Goal: Transaction & Acquisition: Purchase product/service

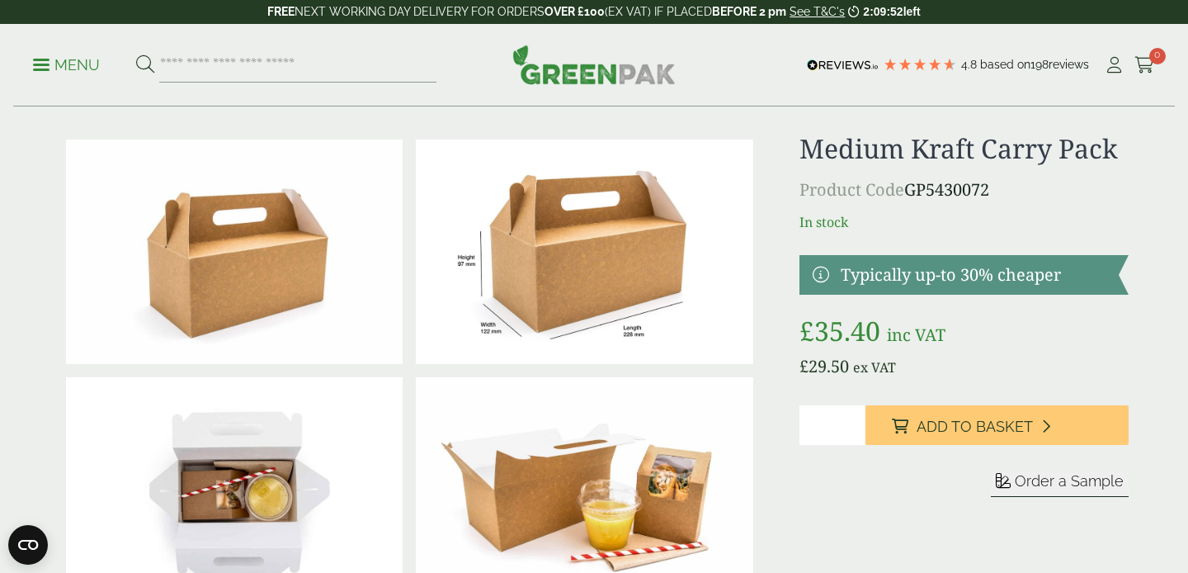
scroll to position [27, 0]
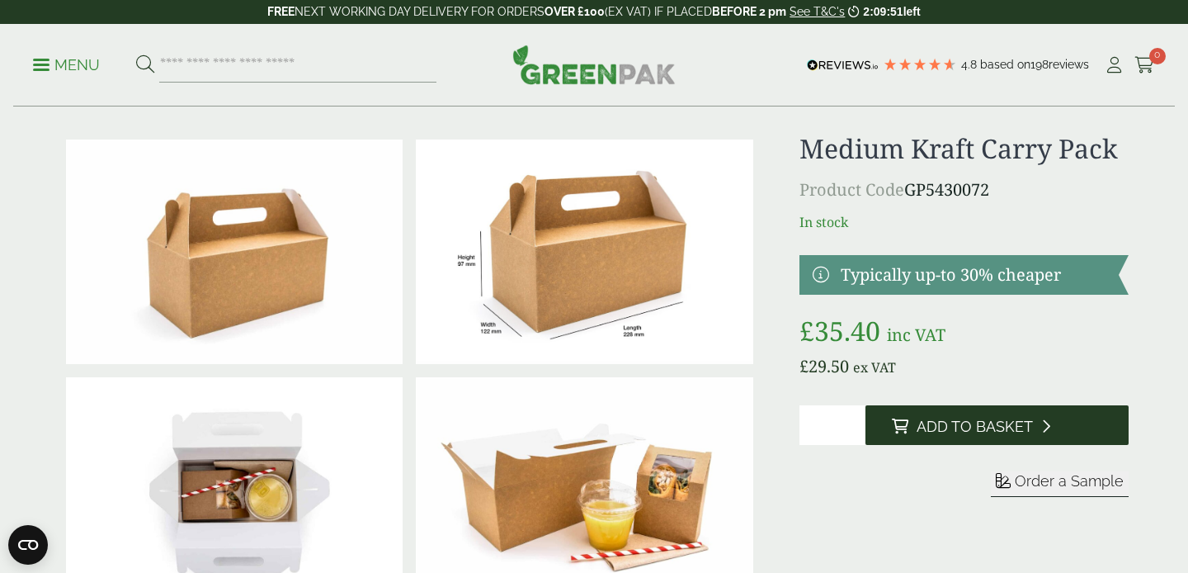
click at [923, 430] on span "Add to Basket" at bounding box center [975, 427] width 116 height 18
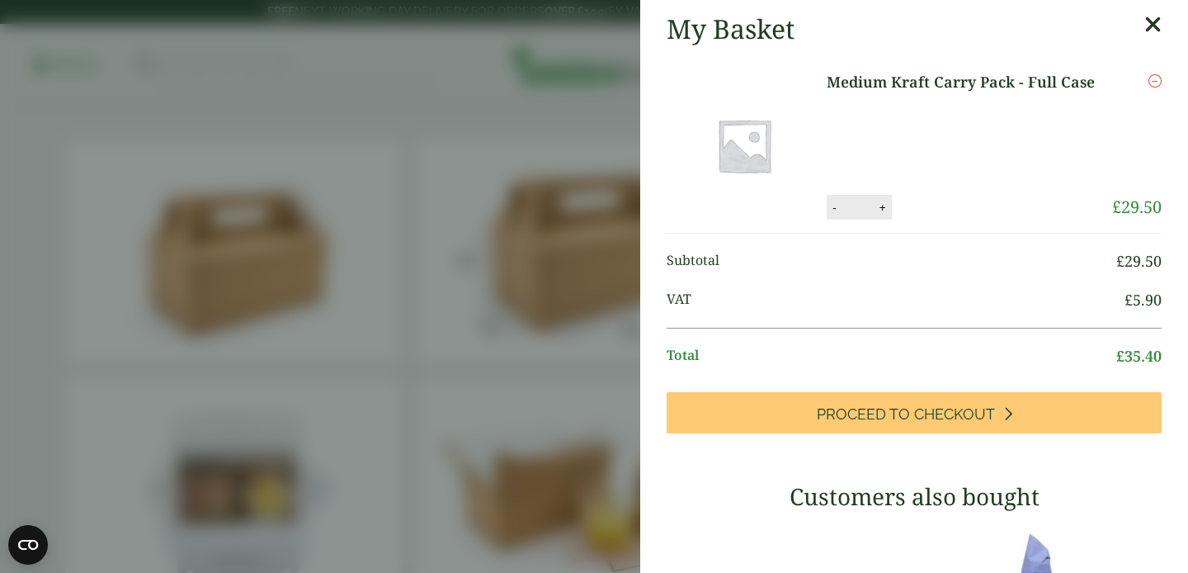
scroll to position [0, 0]
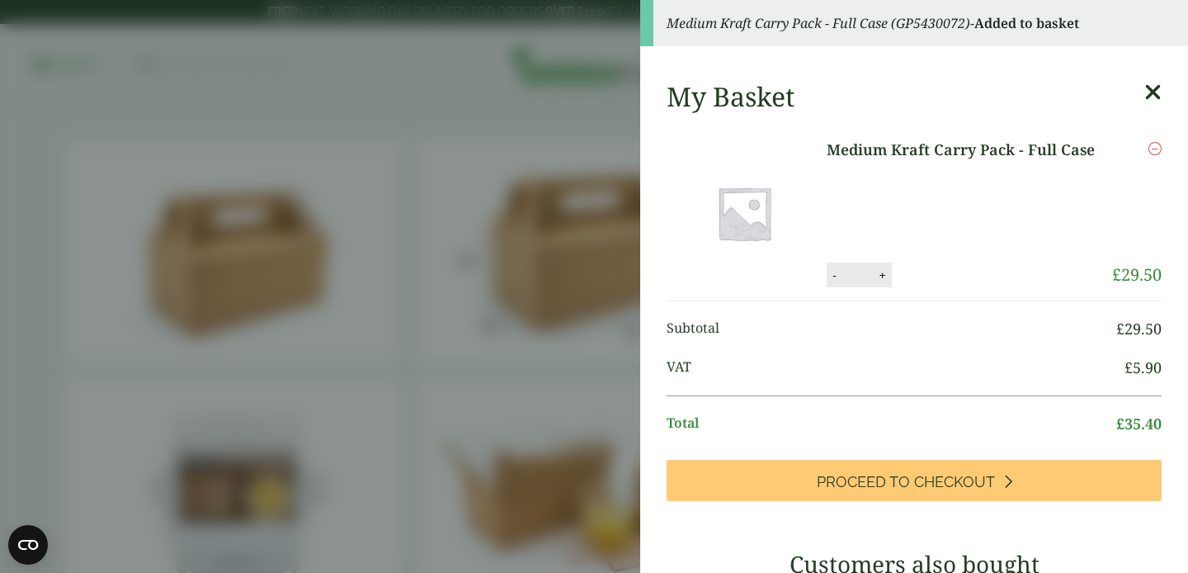
click at [1153, 95] on icon at bounding box center [1152, 92] width 17 height 23
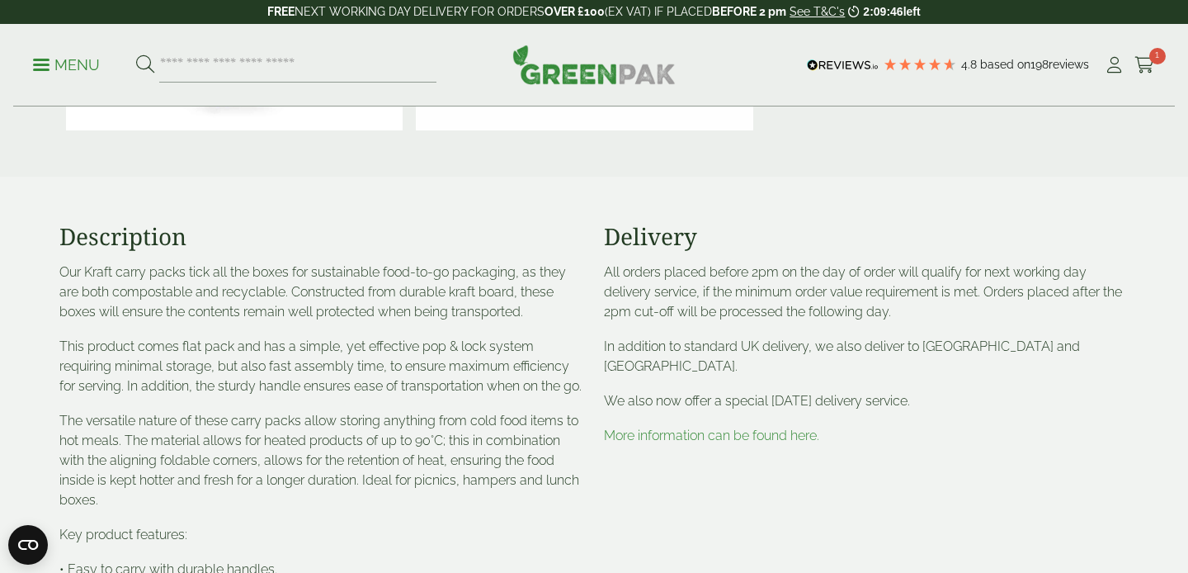
scroll to position [602, 0]
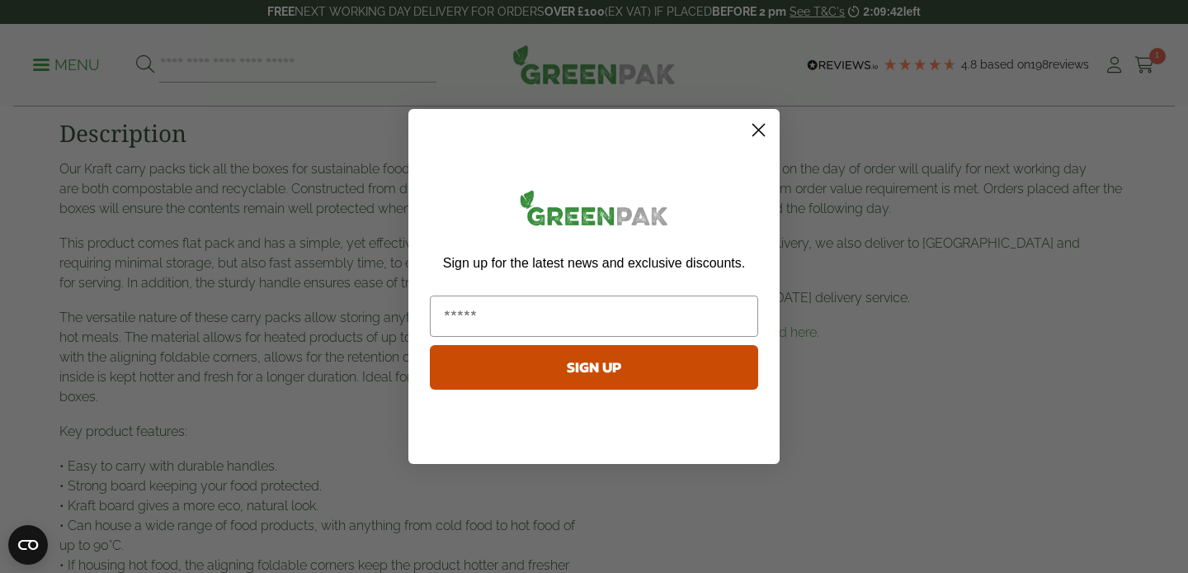
click at [752, 126] on circle "Close dialog" at bounding box center [758, 129] width 27 height 27
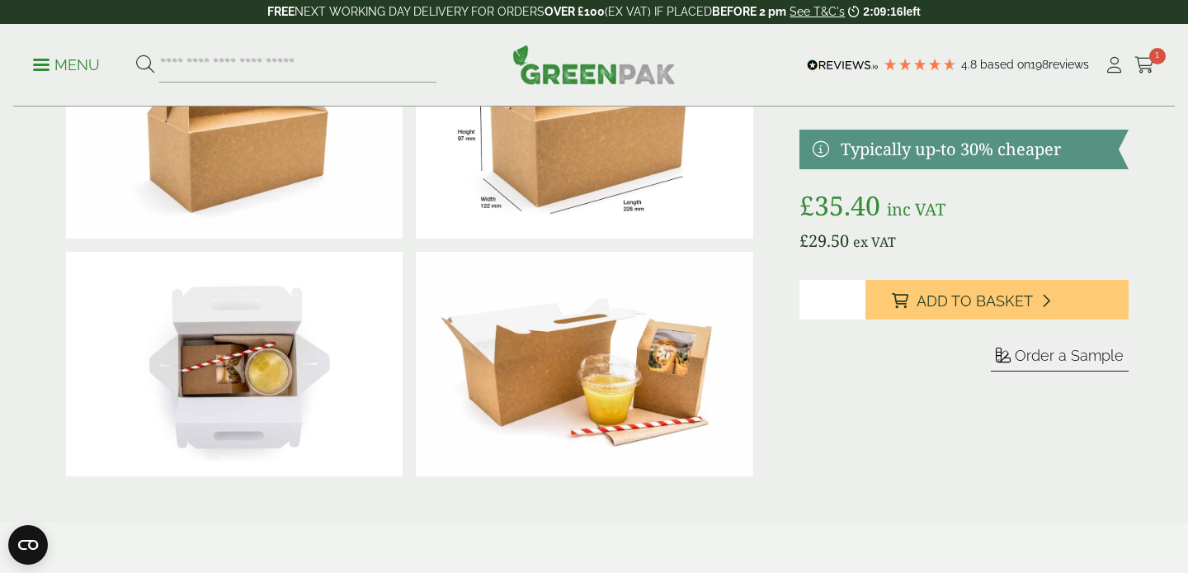
scroll to position [0, 0]
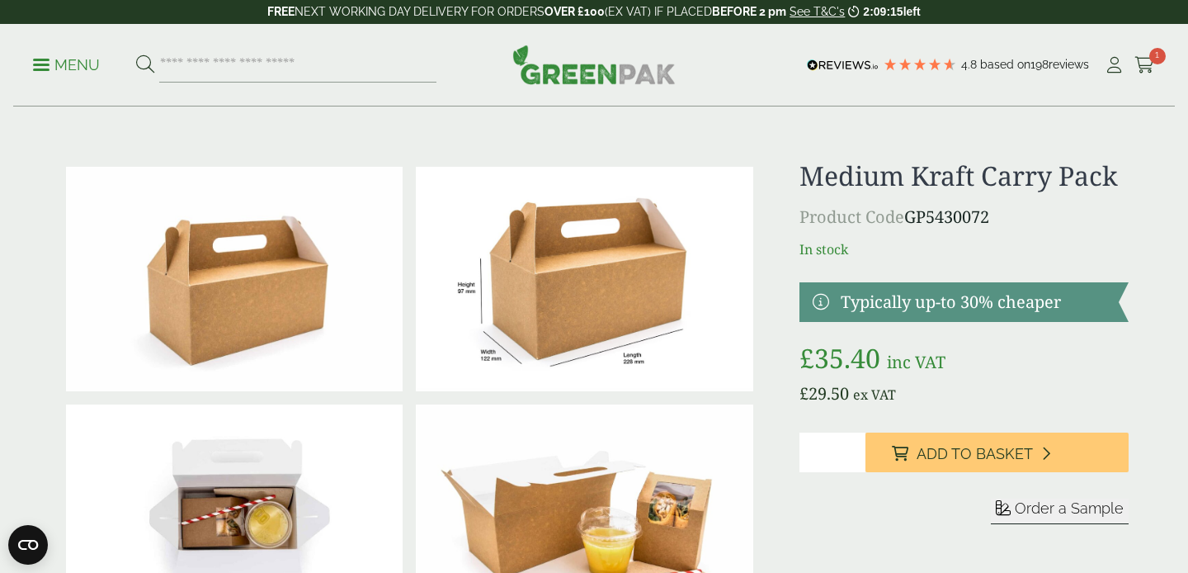
click at [912, 174] on h1 "Medium Kraft Carry Pack" at bounding box center [964, 175] width 329 height 31
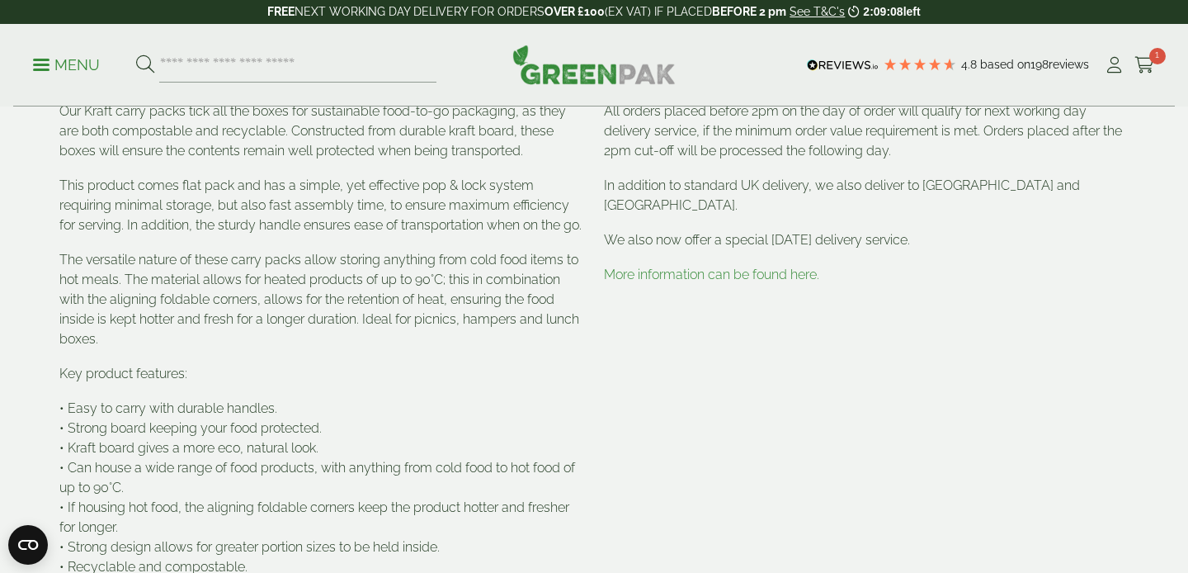
scroll to position [680, 0]
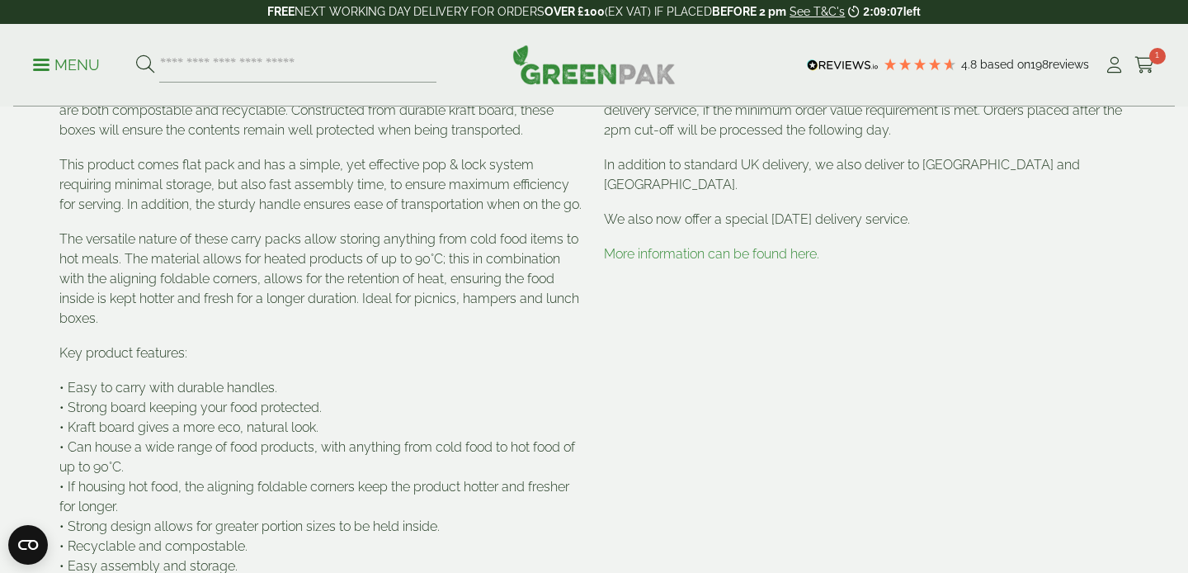
click at [775, 251] on link "More information can be found here." at bounding box center [711, 254] width 215 height 16
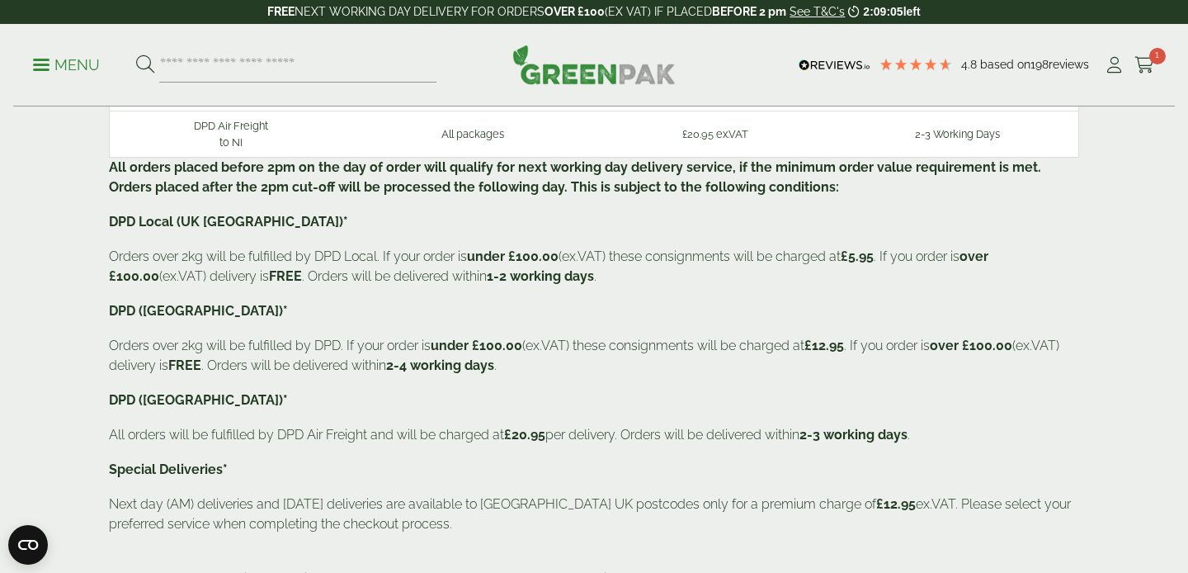
scroll to position [251, 0]
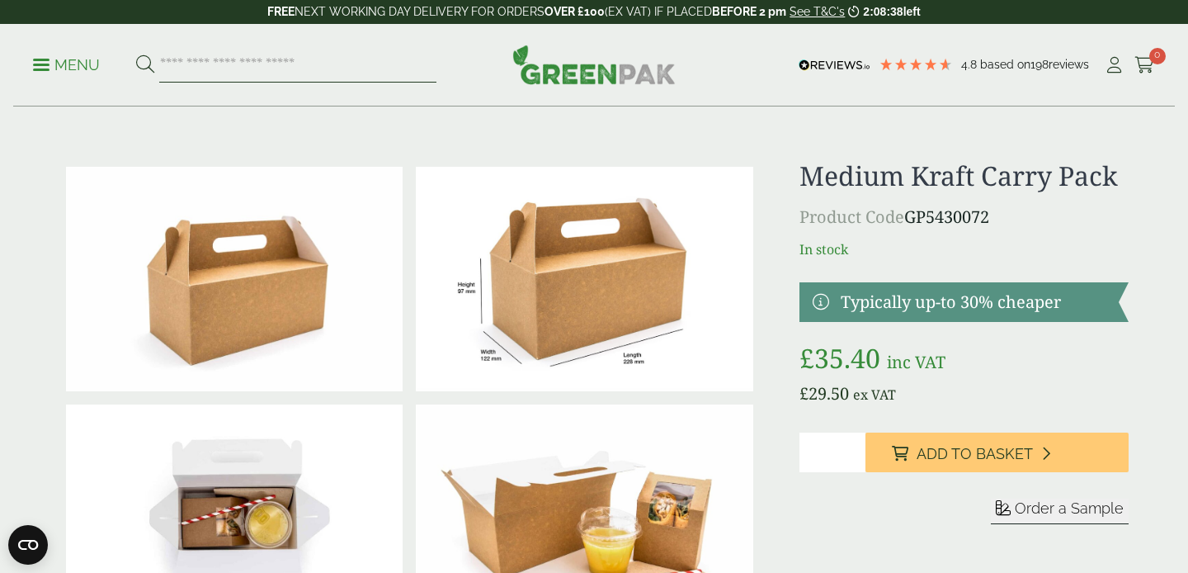
click at [339, 54] on input "search" at bounding box center [297, 65] width 277 height 35
type input "**********"
click at [136, 54] on button at bounding box center [145, 64] width 18 height 21
